Goal: Information Seeking & Learning: Understand process/instructions

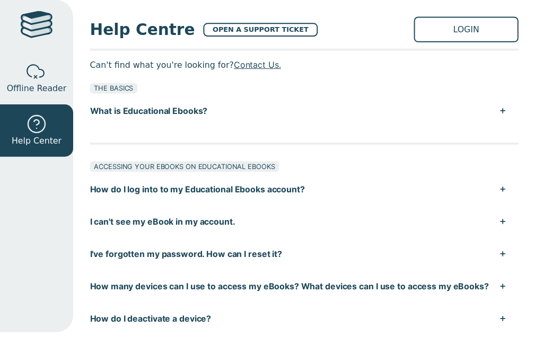
click at [34, 22] on div at bounding box center [37, 26] width 33 height 31
click at [244, 176] on button "How do I log into to my Educational Ebooks account?" at bounding box center [308, 192] width 435 height 33
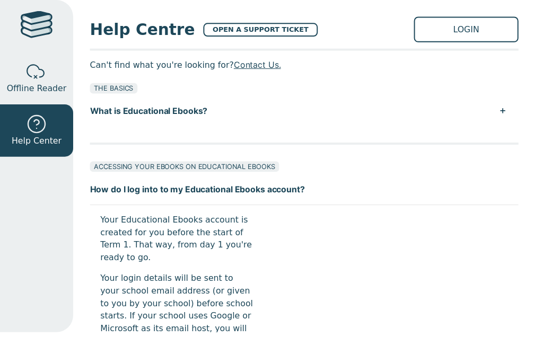
scroll to position [178, 0]
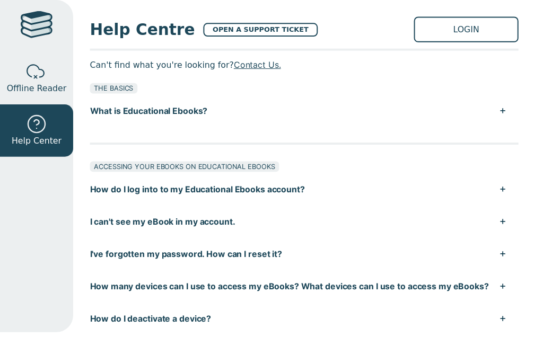
scroll to position [39, 0]
click at [305, 176] on button "How do I log into to my Educational Ebooks account?" at bounding box center [308, 192] width 435 height 33
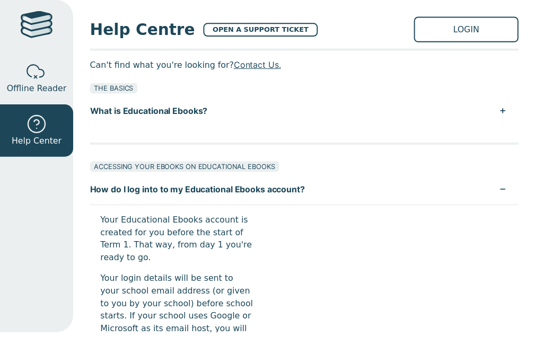
scroll to position [430, 0]
